Goal: Information Seeking & Learning: Learn about a topic

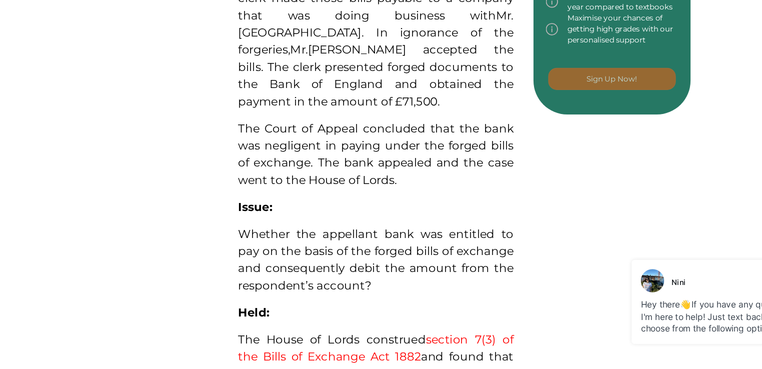
scroll to position [492, 0]
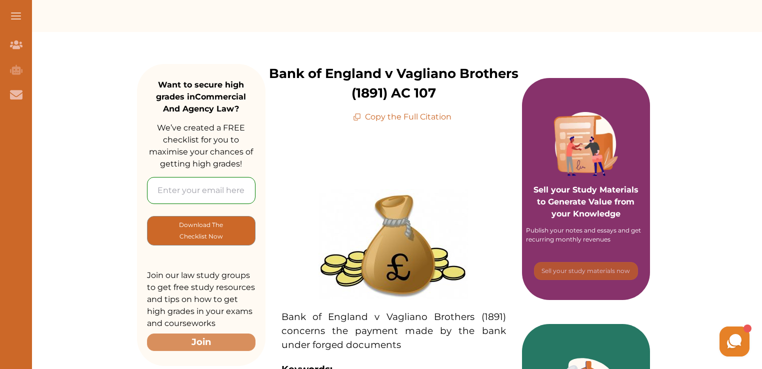
scroll to position [46, 0]
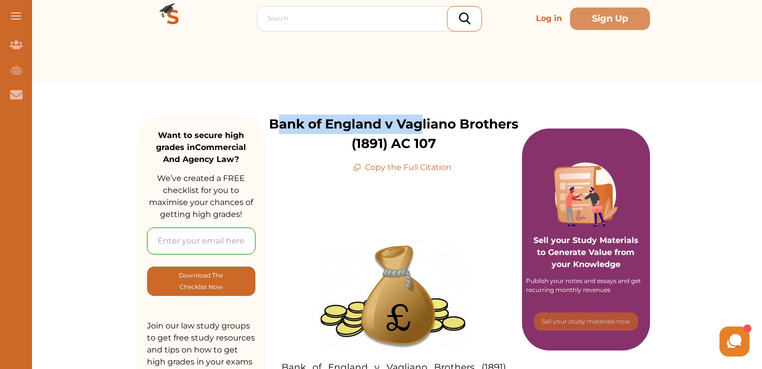
drag, startPoint x: 276, startPoint y: 119, endPoint x: 416, endPoint y: 121, distance: 140.1
click at [416, 121] on p "Bank of England v Vagliano Brothers (1891) AC 107" at bounding box center [394, 134] width 257 height 39
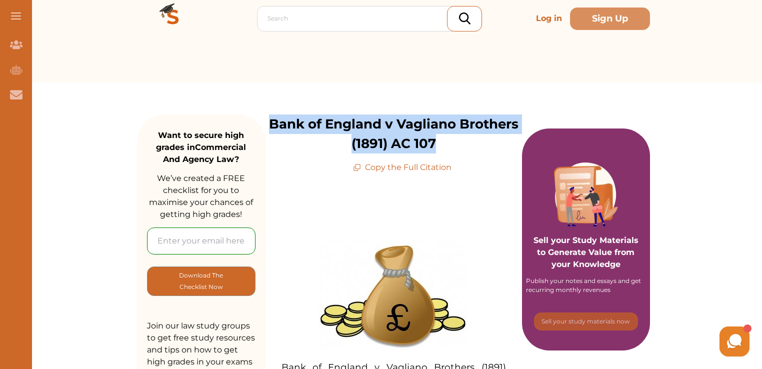
drag, startPoint x: 270, startPoint y: 120, endPoint x: 450, endPoint y: 149, distance: 183.0
click at [450, 149] on p "Bank of England v Vagliano Brothers (1891) AC 107" at bounding box center [394, 134] width 257 height 39
copy p "Bank of England v Vagliano Brothers (1891) AC 107"
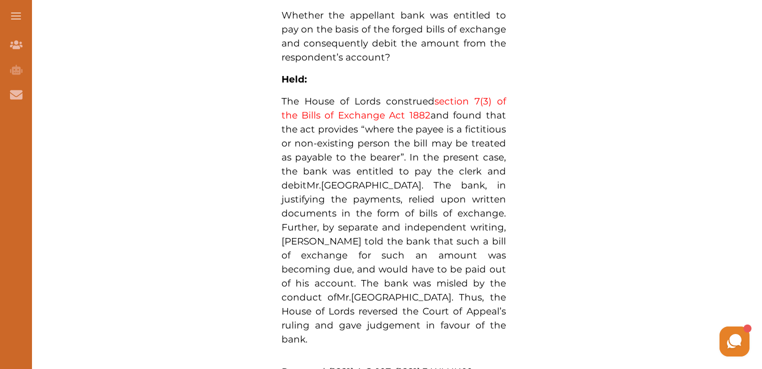
scroll to position [794, 0]
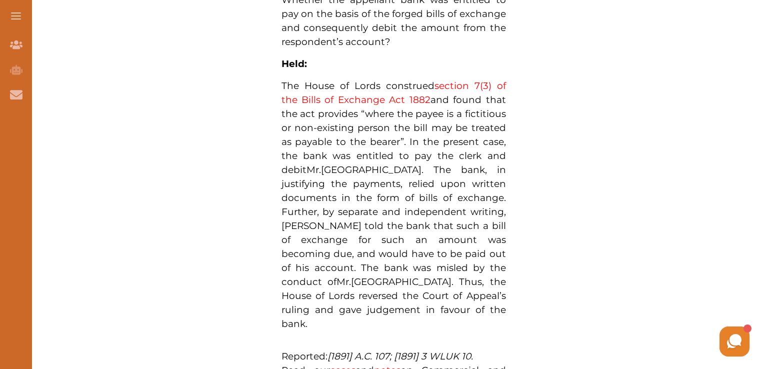
click at [422, 86] on link "section 7(3) of the Bills of Exchange Act 1882" at bounding box center [394, 93] width 225 height 26
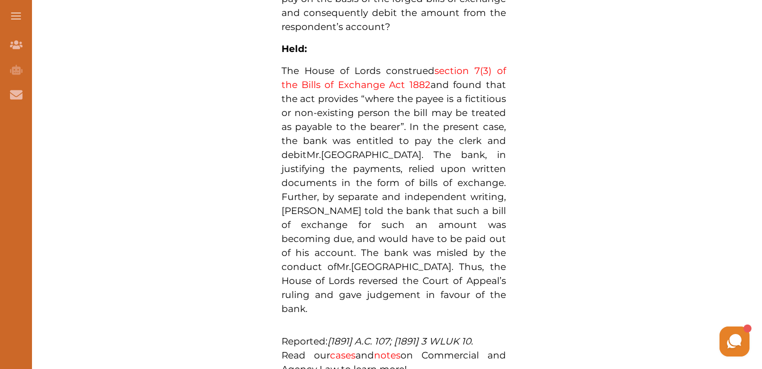
scroll to position [791, 0]
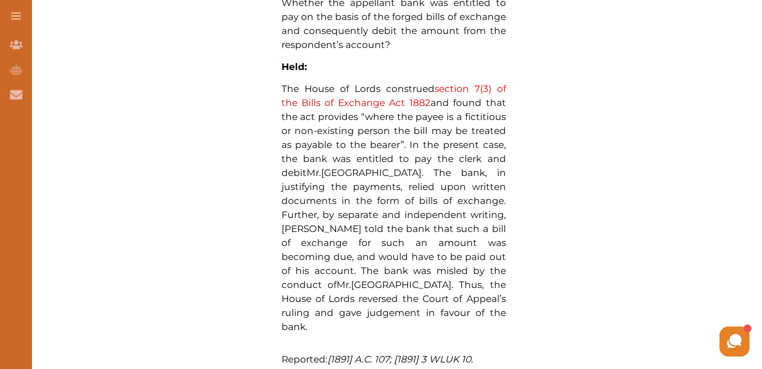
drag, startPoint x: 282, startPoint y: 73, endPoint x: 342, endPoint y: 217, distance: 156.4
click at [342, 217] on p "The House of Lords construed section 7(3) of the Bills of Exchange Act 1882 and…" at bounding box center [394, 208] width 225 height 252
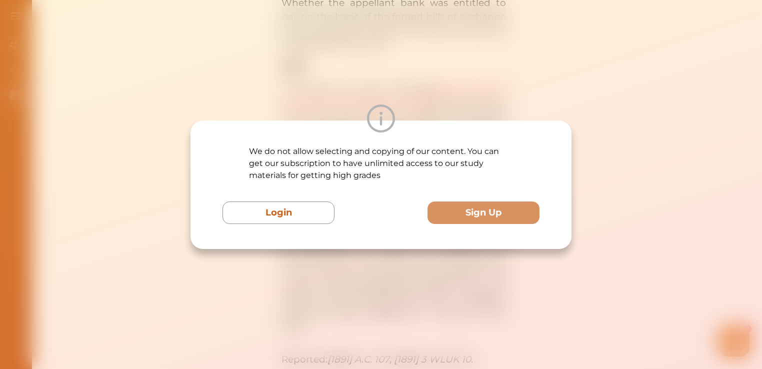
click at [359, 295] on div "We do not allow selecting and copying of our content. You can get our subscript…" at bounding box center [381, 184] width 762 height 369
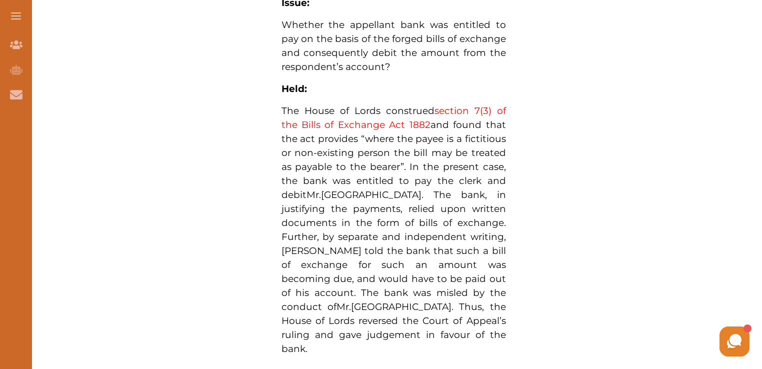
scroll to position [770, 0]
